Goal: Task Accomplishment & Management: Manage account settings

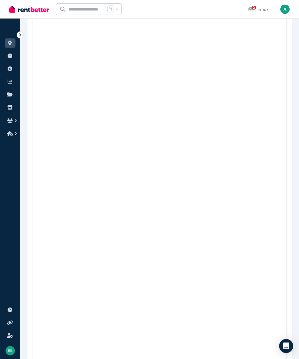
scroll to position [1243, 0]
click at [254, 11] on icon at bounding box center [251, 9] width 6 height 5
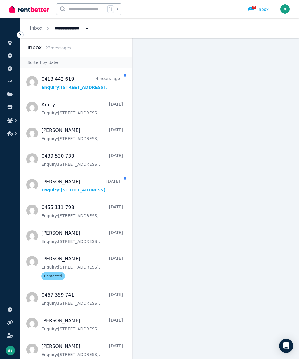
click at [103, 71] on span "Message list" at bounding box center [76, 82] width 112 height 23
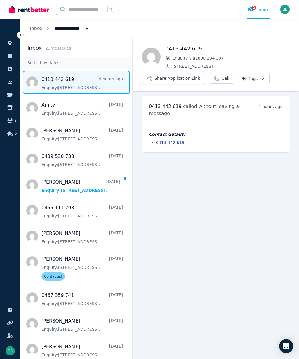
scroll to position [26, 0]
click at [89, 122] on span "Message list" at bounding box center [76, 133] width 112 height 23
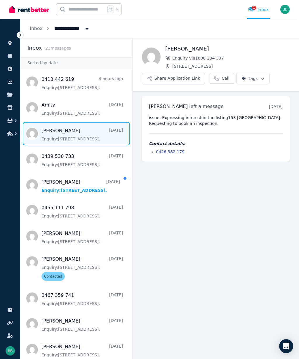
click at [13, 122] on icon "button" at bounding box center [10, 121] width 6 height 5
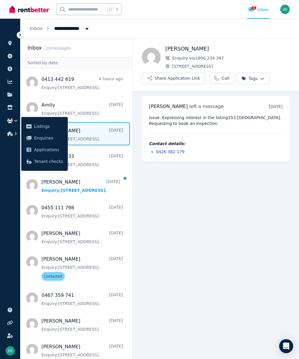
click at [43, 152] on span "Applications" at bounding box center [48, 149] width 29 height 7
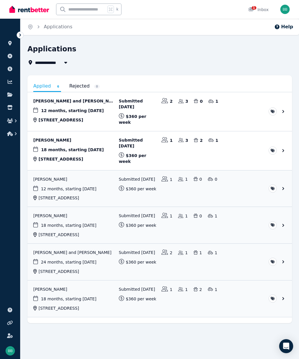
click at [54, 109] on link "View application: Bradley Hartman and Amity Schoonhoven" at bounding box center [159, 111] width 265 height 39
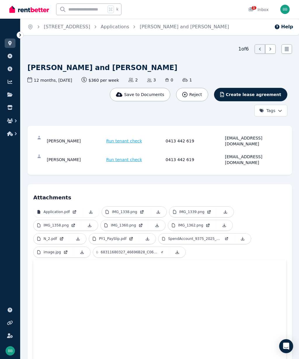
click at [145, 207] on link "IMG_1338.png" at bounding box center [126, 212] width 48 height 11
click at [214, 207] on link "IMG_1339.png" at bounding box center [193, 212] width 48 height 11
click at [85, 220] on link at bounding box center [90, 225] width 16 height 11
click at [131, 223] on p "IMG_1360.png" at bounding box center [123, 225] width 25 height 5
click at [133, 223] on p "IMG_1360.png" at bounding box center [123, 225] width 25 height 5
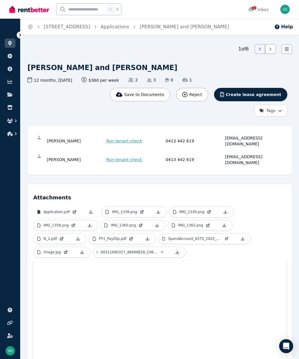
click at [189, 223] on p "IMG_1362.png" at bounding box center [190, 225] width 25 height 5
click at [197, 223] on p "IMG_1362.png" at bounding box center [190, 225] width 25 height 5
click at [66, 234] on link "N_2.pdf" at bounding box center [52, 239] width 36 height 11
click at [127, 234] on link "PY1_PaySlip.pdf" at bounding box center [114, 239] width 50 height 11
click at [216, 237] on p "SpendAccount_9375_2025_06.pdf" at bounding box center [195, 239] width 54 height 5
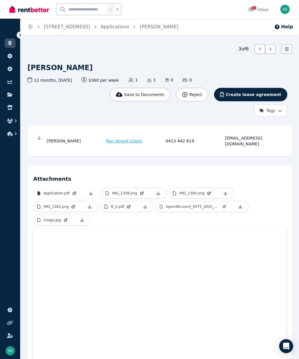
click at [59, 218] on p "image.jpg" at bounding box center [53, 220] width 18 height 5
click at [135, 204] on link "N_2.pdf" at bounding box center [119, 207] width 36 height 11
click at [75, 217] on link at bounding box center [82, 220] width 16 height 11
click at [146, 205] on icon at bounding box center [145, 207] width 5 height 5
click at [241, 205] on icon at bounding box center [240, 207] width 5 height 5
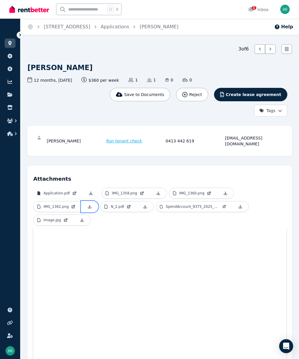
click at [90, 205] on icon at bounding box center [89, 207] width 5 height 5
click at [226, 189] on link at bounding box center [225, 193] width 16 height 11
click at [153, 189] on link at bounding box center [158, 193] width 16 height 11
click at [70, 189] on link "Application.pdf" at bounding box center [58, 193] width 49 height 11
click at [240, 204] on link at bounding box center [240, 207] width 16 height 11
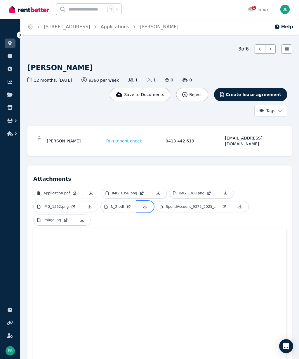
click at [149, 202] on link at bounding box center [145, 207] width 16 height 11
click at [91, 205] on icon at bounding box center [89, 207] width 5 height 5
click at [223, 191] on icon at bounding box center [225, 193] width 5 height 5
click at [159, 191] on icon at bounding box center [158, 193] width 5 height 5
click at [92, 191] on icon at bounding box center [91, 193] width 5 height 5
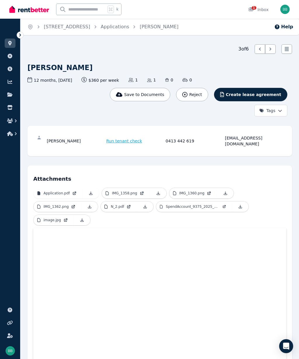
click at [12, 122] on icon "button" at bounding box center [10, 121] width 6 height 5
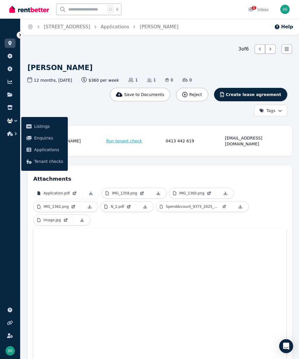
click at [43, 152] on span "Applications" at bounding box center [48, 149] width 29 height 7
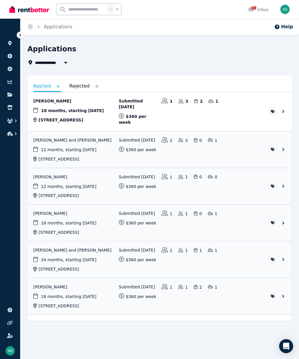
click at [55, 140] on link "View application: Bradley Hartman and Amity Schoonhoven" at bounding box center [159, 150] width 265 height 37
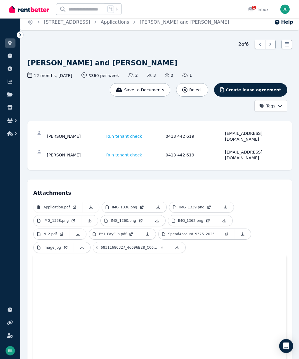
scroll to position [6, 0]
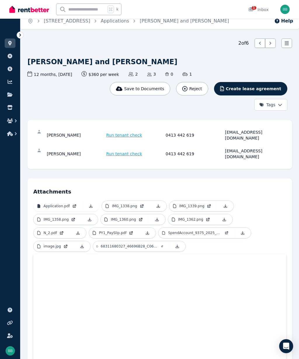
click at [122, 151] on span "Run tenant check" at bounding box center [124, 154] width 36 height 6
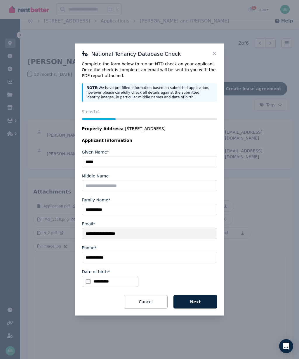
click at [201, 309] on button "Next" at bounding box center [196, 301] width 44 height 13
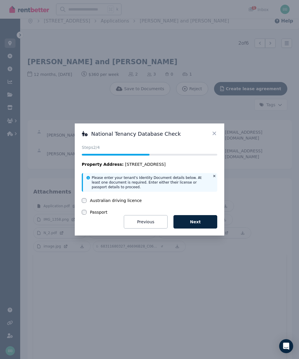
click at [219, 145] on div "National Tenancy Database Check Status Steps 2 /4 Property Address: 153 Balland…" at bounding box center [150, 180] width 150 height 112
click at [217, 136] on icon at bounding box center [215, 134] width 6 height 6
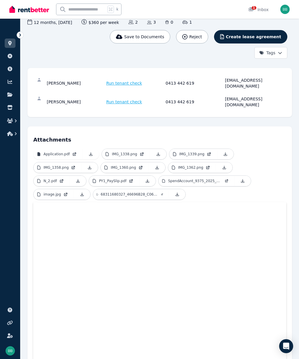
scroll to position [0, 0]
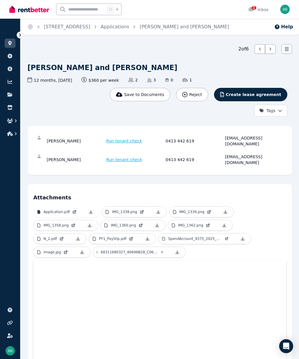
click at [129, 157] on span "Run tenant check" at bounding box center [124, 160] width 36 height 6
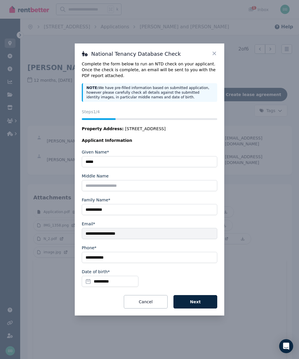
click at [200, 302] on button "Next" at bounding box center [196, 301] width 44 height 13
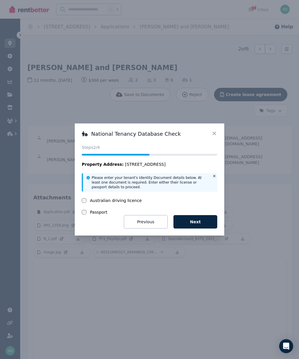
click at [197, 226] on button "Next" at bounding box center [196, 221] width 44 height 13
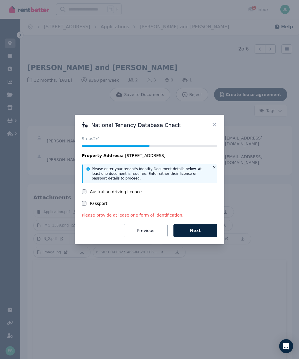
click at [217, 123] on icon at bounding box center [215, 125] width 6 height 6
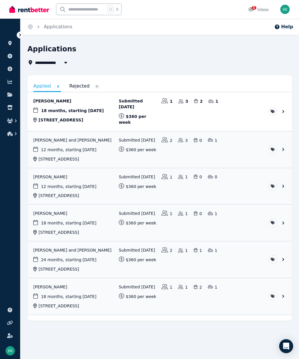
click at [47, 175] on link "View application: Amity Schoonhoven" at bounding box center [159, 186] width 265 height 37
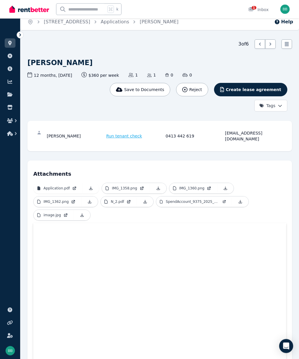
scroll to position [5, 0]
click at [123, 135] on span "Run tenant check" at bounding box center [124, 136] width 36 height 6
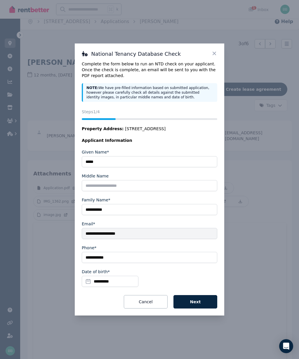
click at [200, 309] on button "Next" at bounding box center [196, 301] width 44 height 13
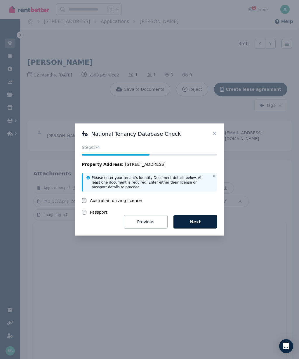
click at [204, 229] on button "Next" at bounding box center [196, 221] width 44 height 13
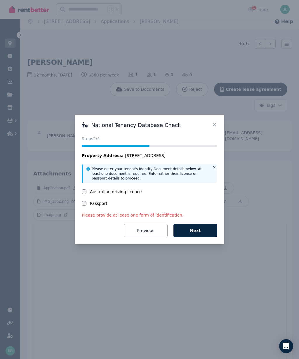
click at [216, 127] on icon at bounding box center [215, 125] width 4 height 4
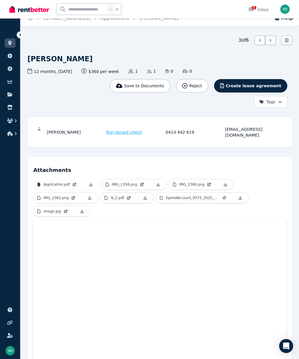
scroll to position [0, 0]
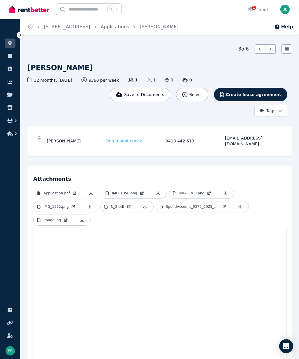
click at [124, 141] on span "Run tenant check" at bounding box center [124, 141] width 36 height 6
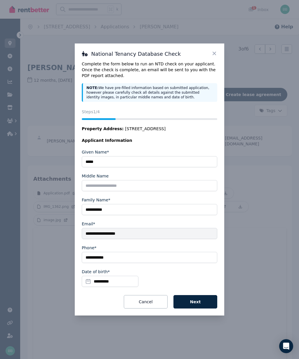
click at [124, 140] on legend "Applicant Information" at bounding box center [150, 141] width 136 height 6
click at [215, 56] on icon at bounding box center [215, 54] width 6 height 6
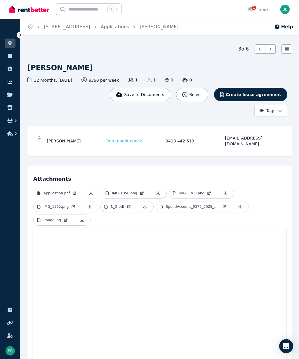
click at [257, 9] on div "1" at bounding box center [252, 10] width 9 height 6
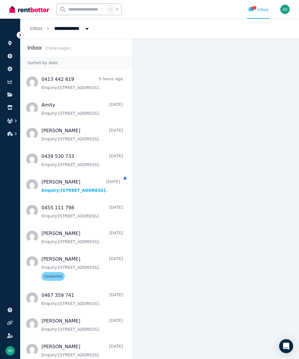
click at [11, 122] on icon "button" at bounding box center [10, 121] width 6 height 5
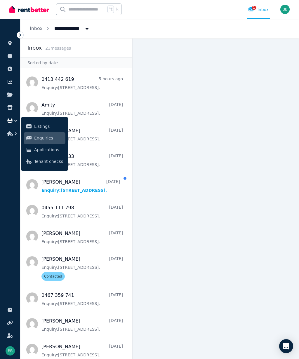
click at [41, 153] on span "Applications" at bounding box center [48, 149] width 29 height 7
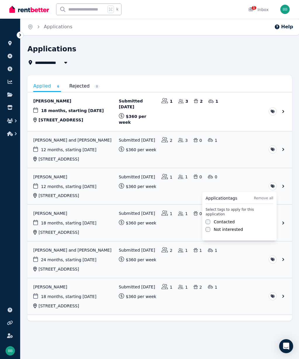
click at [284, 174] on html "**********" at bounding box center [149, 179] width 299 height 359
click at [71, 183] on link "View application: Amity Schoonhoven" at bounding box center [159, 186] width 265 height 37
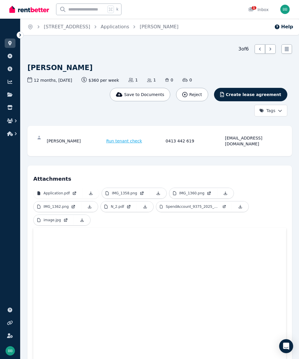
click at [288, 52] on icon at bounding box center [287, 49] width 6 height 6
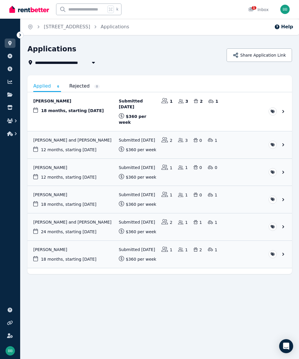
click at [14, 123] on icon "button" at bounding box center [16, 121] width 6 height 6
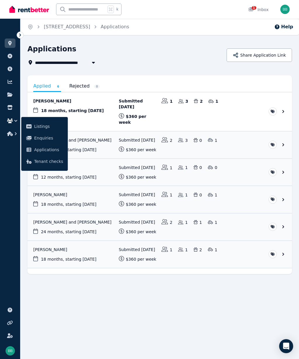
click at [46, 150] on span "Applications" at bounding box center [48, 149] width 29 height 7
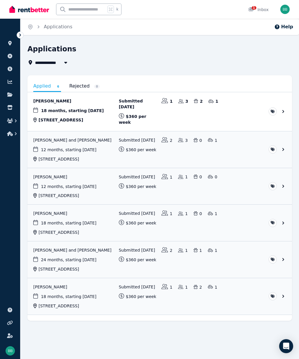
click at [285, 187] on link "View application: Amity Schoonhoven" at bounding box center [159, 186] width 265 height 37
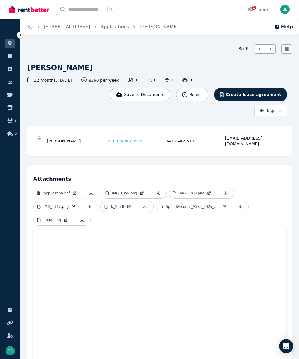
click at [204, 98] on button "Reject" at bounding box center [192, 94] width 32 height 13
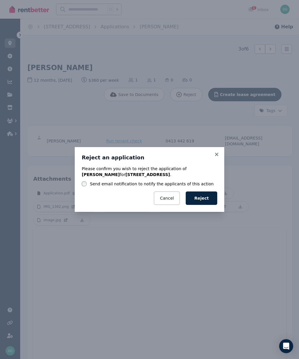
click at [219, 157] on icon at bounding box center [217, 154] width 6 height 5
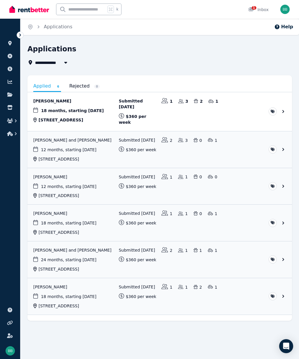
click at [10, 134] on icon "button" at bounding box center [10, 134] width 6 height 5
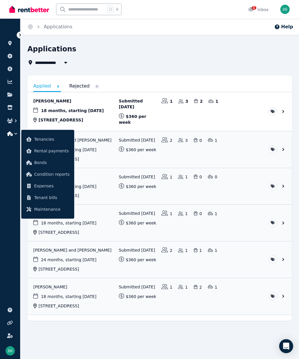
click at [260, 9] on div "1 Inbox" at bounding box center [258, 10] width 20 height 6
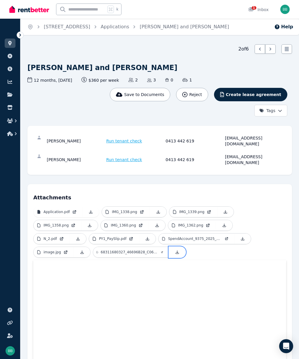
click at [177, 247] on link at bounding box center [177, 252] width 16 height 11
